Goal: Book appointment/travel/reservation

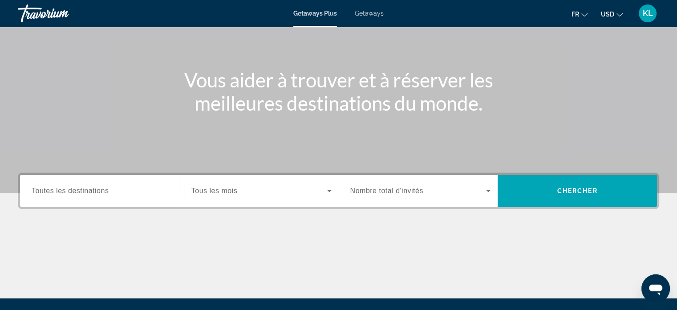
scroll to position [171, 0]
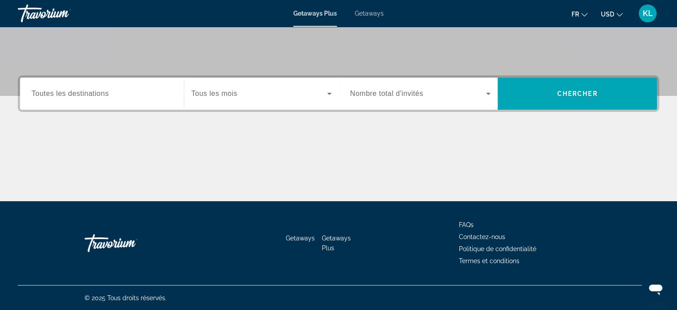
click at [378, 93] on span "Nombre total d'invités" at bounding box center [387, 94] width 73 height 8
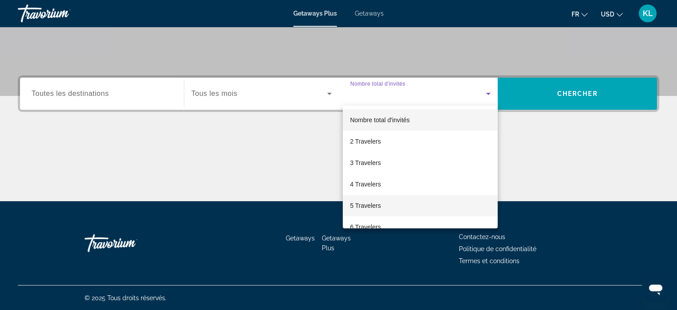
click at [373, 207] on span "5 Travelers" at bounding box center [365, 205] width 31 height 11
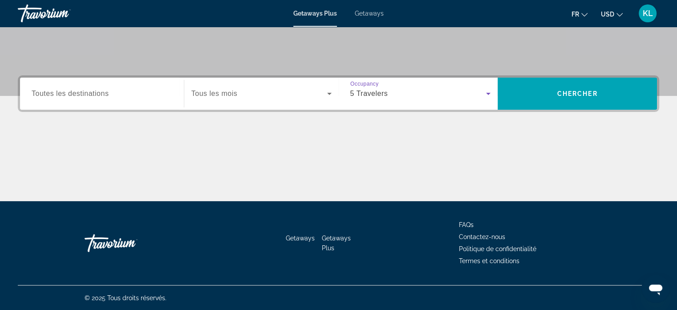
click at [151, 97] on input "Destination Toutes les destinations" at bounding box center [102, 94] width 141 height 11
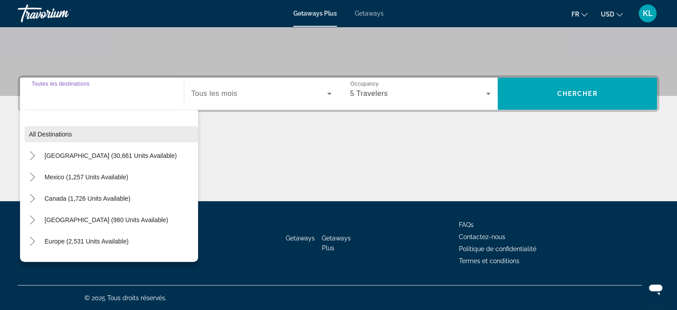
click at [63, 141] on span "Search widget" at bounding box center [111, 133] width 174 height 21
type input "**********"
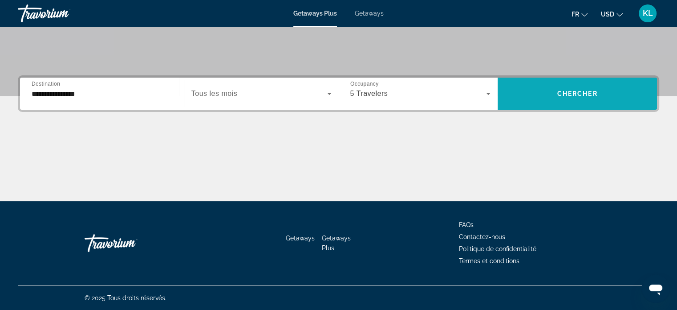
click at [579, 99] on span "Search widget" at bounding box center [577, 93] width 159 height 21
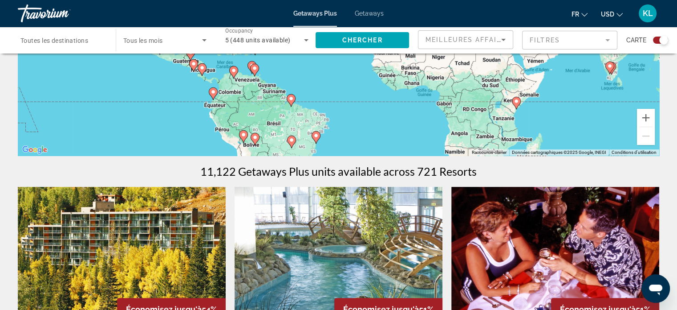
scroll to position [173, 0]
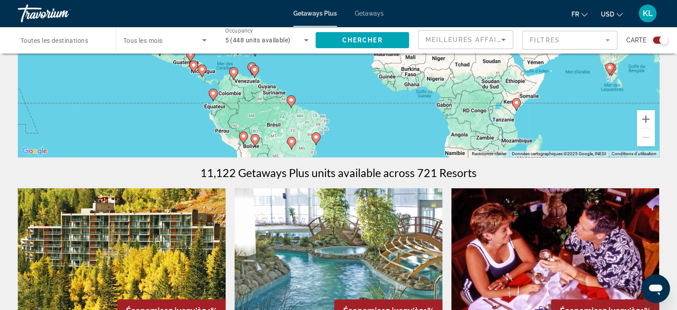
click at [201, 37] on icon "Search widget" at bounding box center [204, 40] width 11 height 11
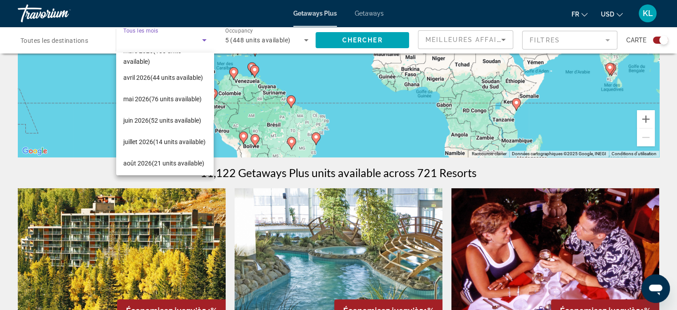
scroll to position [162, 0]
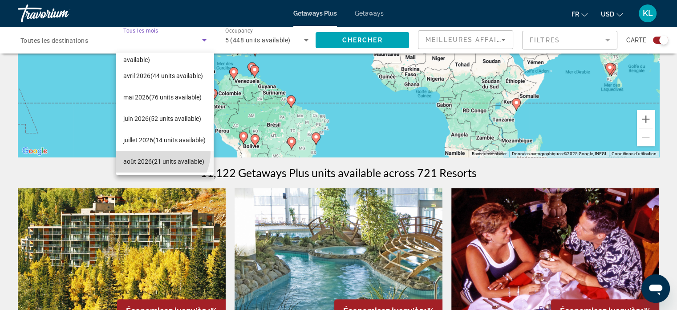
click at [158, 156] on span "[DATE] (21 units available)" at bounding box center [163, 161] width 81 height 11
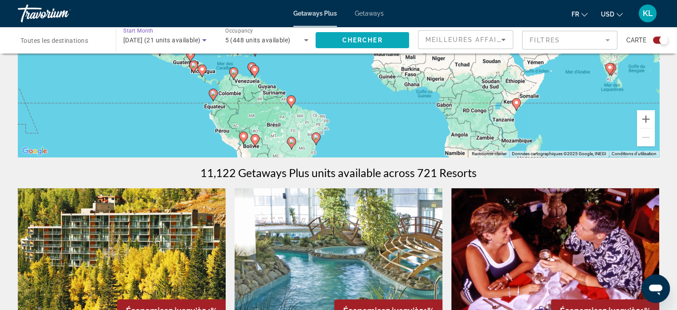
click at [381, 34] on span "Search widget" at bounding box center [363, 39] width 94 height 21
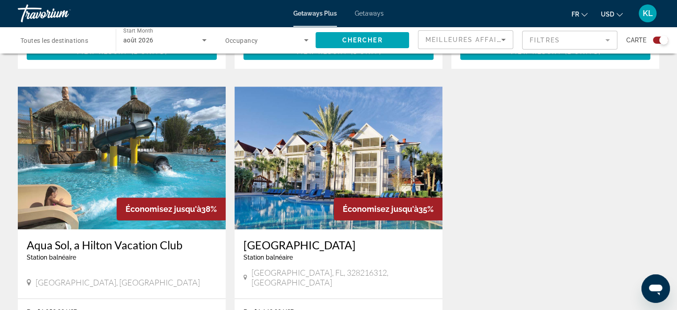
scroll to position [918, 0]
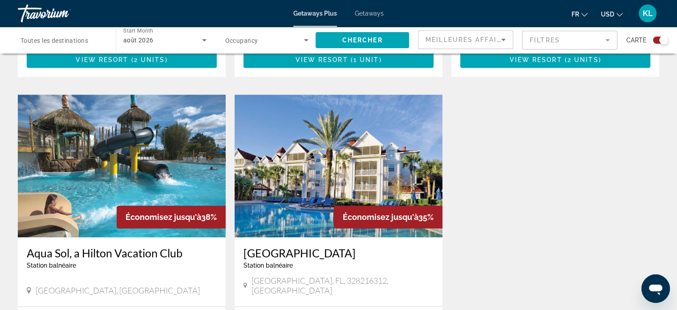
click at [177, 129] on img "Main content" at bounding box center [122, 165] width 208 height 143
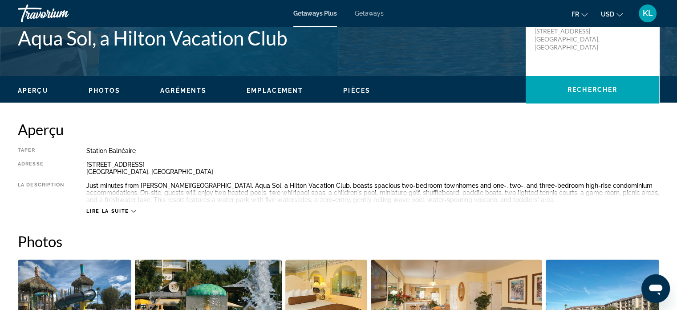
scroll to position [249, 0]
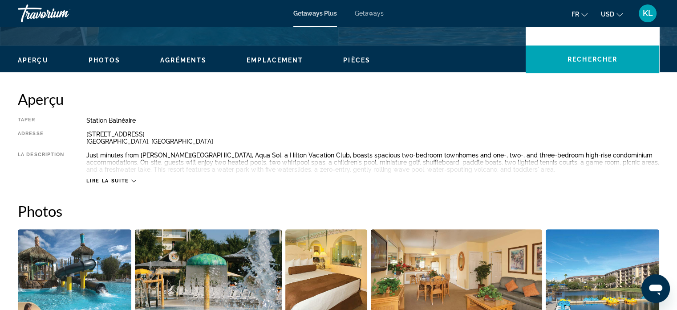
click at [114, 183] on span "Lire la suite" at bounding box center [107, 181] width 42 height 6
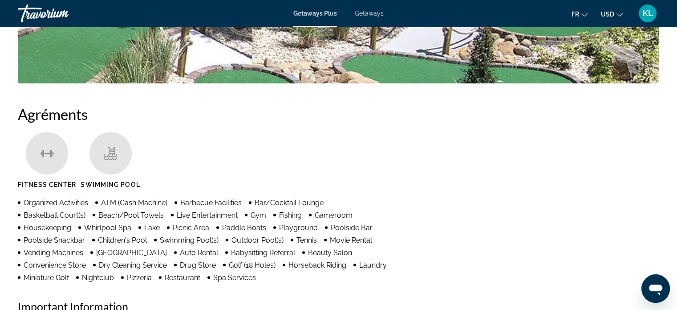
scroll to position [571, 0]
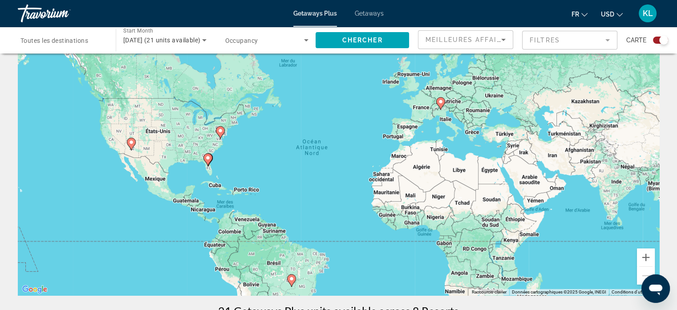
scroll to position [34, 0]
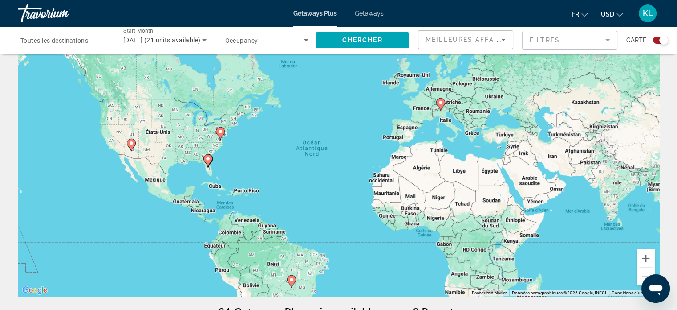
click at [440, 101] on image "Main content" at bounding box center [440, 102] width 5 height 5
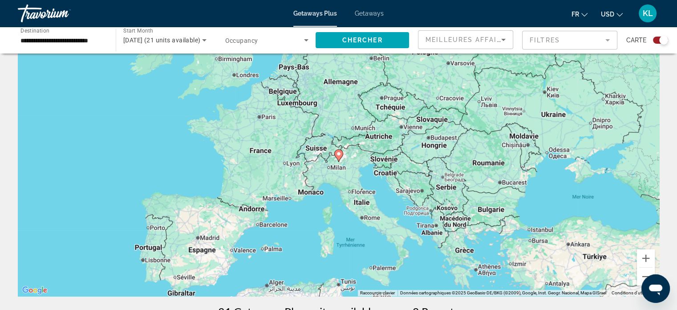
click at [339, 153] on image "Main content" at bounding box center [338, 153] width 5 height 5
type input "**********"
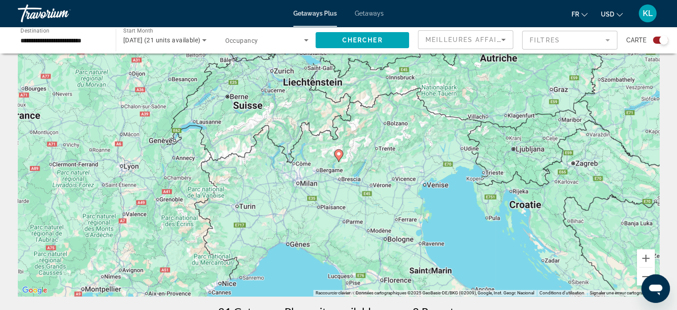
click at [339, 153] on image "Main content" at bounding box center [338, 153] width 5 height 5
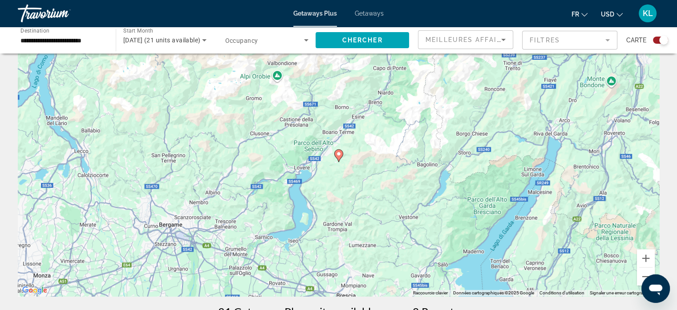
click at [339, 153] on image "Main content" at bounding box center [338, 153] width 5 height 5
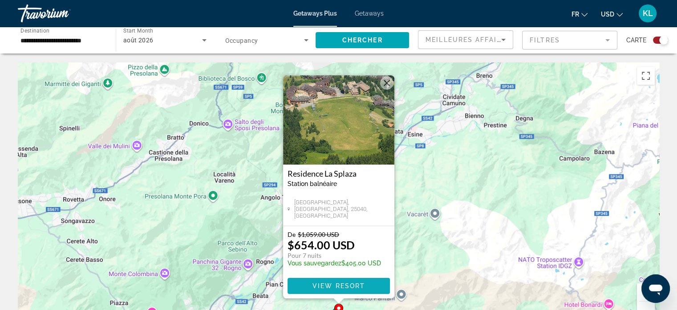
click at [339, 286] on span "View Resort" at bounding box center [338, 285] width 53 height 7
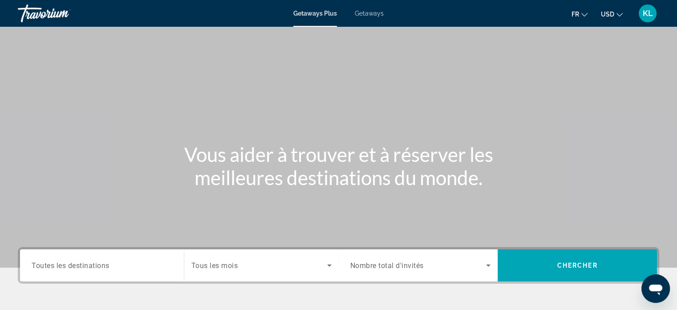
click at [358, 11] on span "Getaways" at bounding box center [369, 13] width 29 height 7
click at [615, 14] on button "USD USD ($) MXN (Mex$) CAD (Can$) GBP (£) EUR (€) AUD (A$) NZD (NZ$) CNY (CN¥)" at bounding box center [612, 14] width 22 height 13
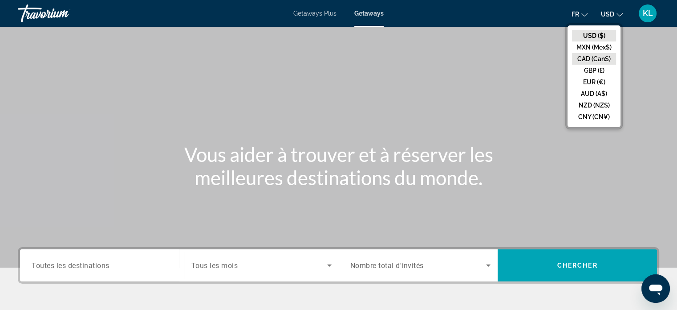
click at [591, 60] on button "CAD (Can$)" at bounding box center [594, 59] width 44 height 12
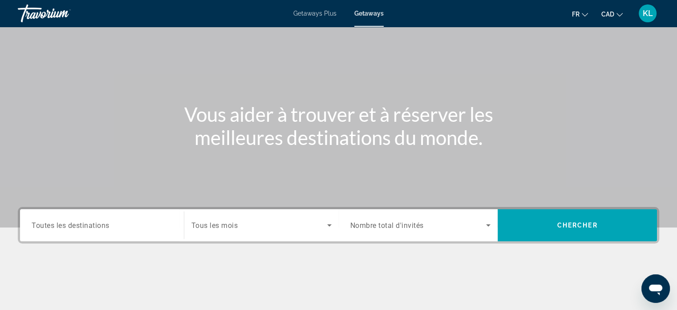
scroll to position [41, 0]
click at [111, 222] on input "Destination Toutes les destinations" at bounding box center [102, 224] width 141 height 11
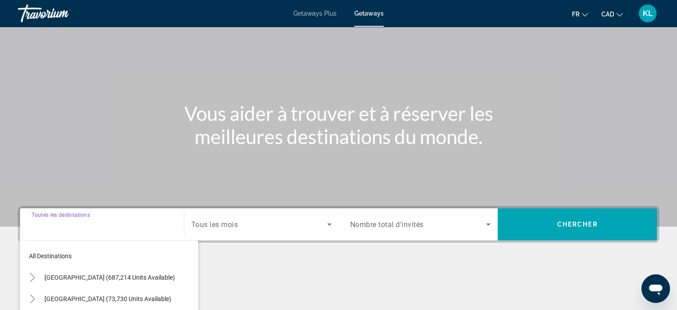
scroll to position [171, 0]
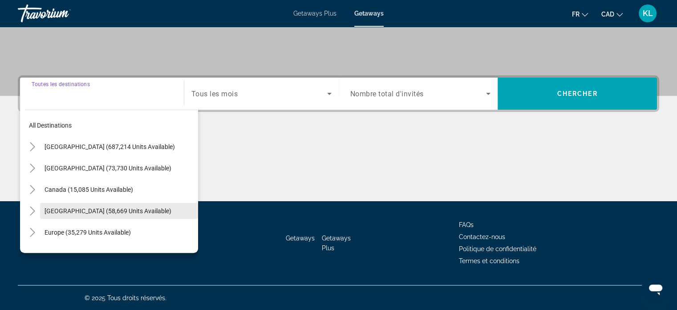
click at [110, 207] on span "[GEOGRAPHIC_DATA] (58,669 units available)" at bounding box center [108, 210] width 127 height 7
type input "**********"
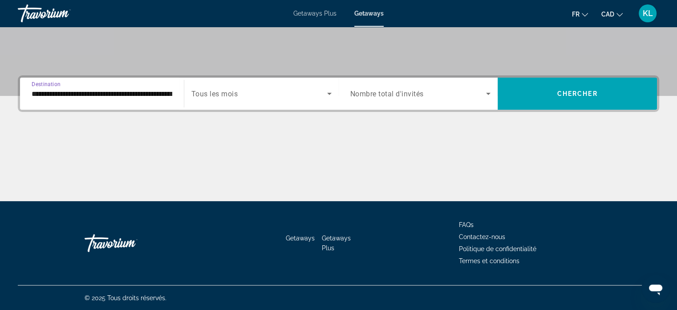
click at [391, 103] on div "Search widget" at bounding box center [421, 93] width 141 height 25
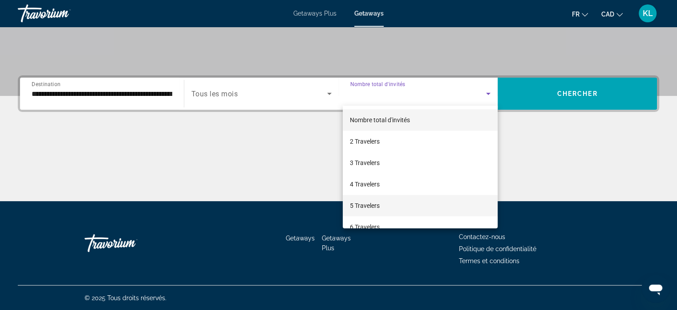
click at [378, 202] on span "5 Travelers" at bounding box center [365, 205] width 30 height 11
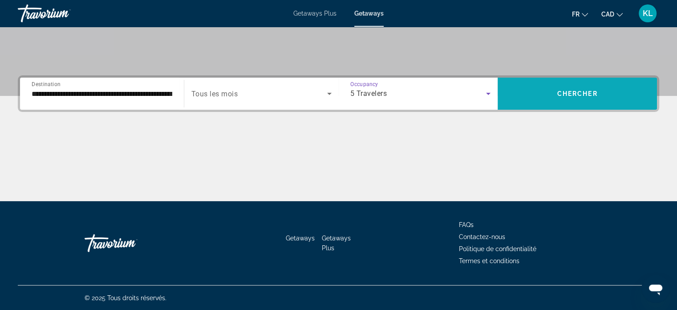
click at [569, 92] on span "Chercher" at bounding box center [578, 93] width 41 height 7
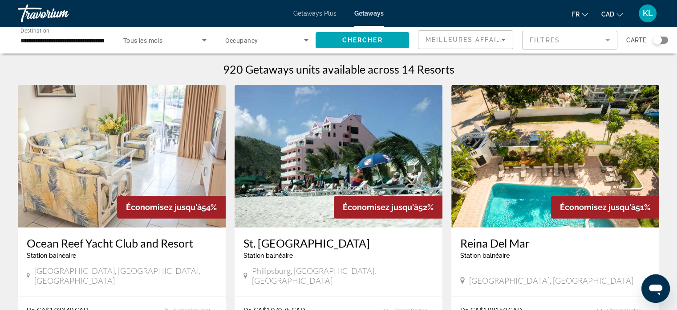
click at [196, 35] on span "Search widget" at bounding box center [162, 40] width 79 height 11
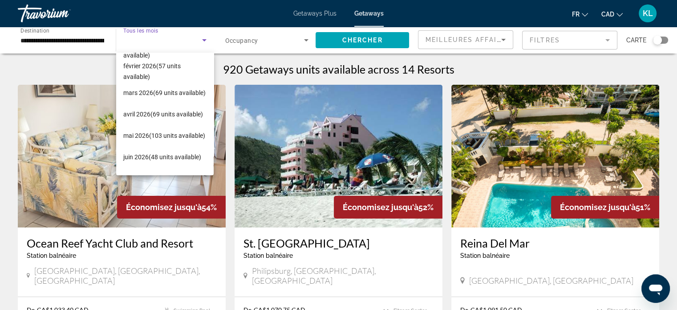
scroll to position [124, 0]
click at [163, 172] on span "[DATE] (52 units available)" at bounding box center [164, 177] width 82 height 11
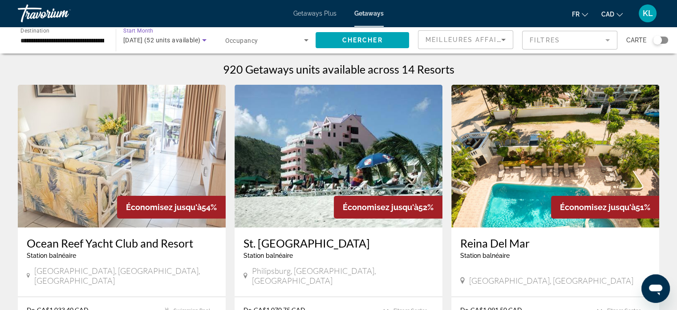
click at [308, 39] on icon "Search widget" at bounding box center [306, 40] width 11 height 11
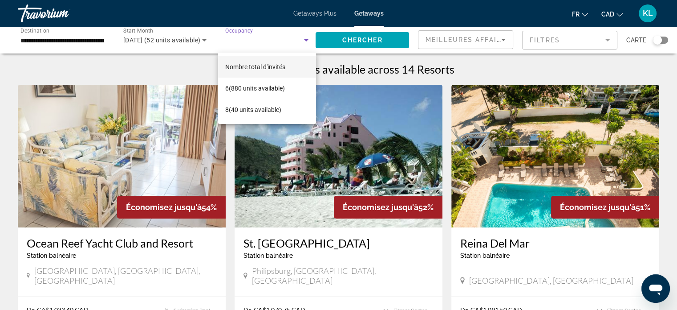
click at [351, 40] on div at bounding box center [338, 155] width 677 height 310
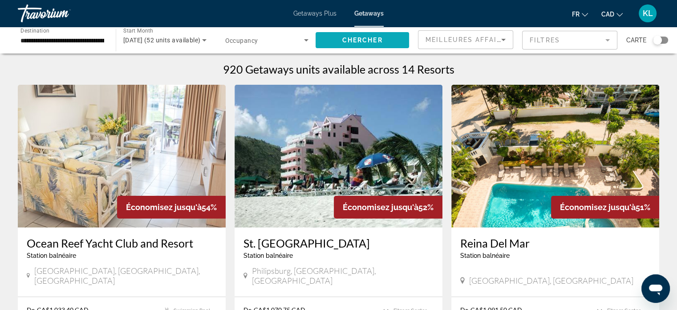
click at [370, 37] on span "Chercher" at bounding box center [363, 40] width 41 height 7
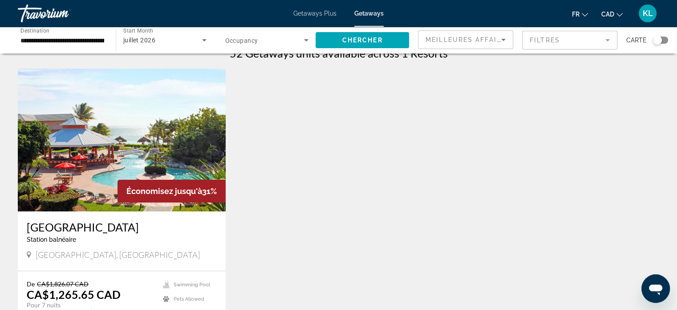
scroll to position [7, 0]
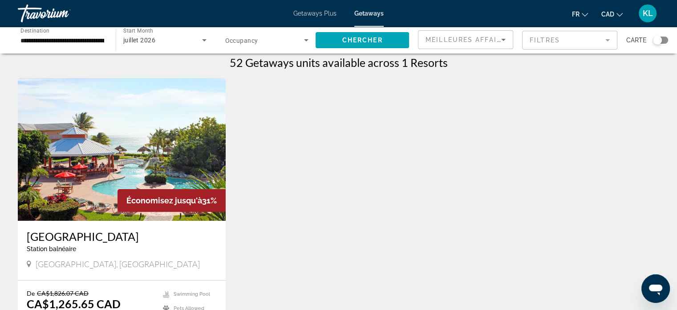
click at [164, 133] on img "Main content" at bounding box center [122, 149] width 208 height 143
